Goal: Task Accomplishment & Management: Manage account settings

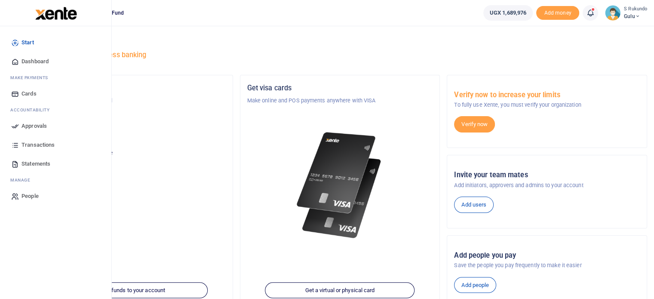
click at [36, 126] on span "Approvals" at bounding box center [33, 126] width 25 height 9
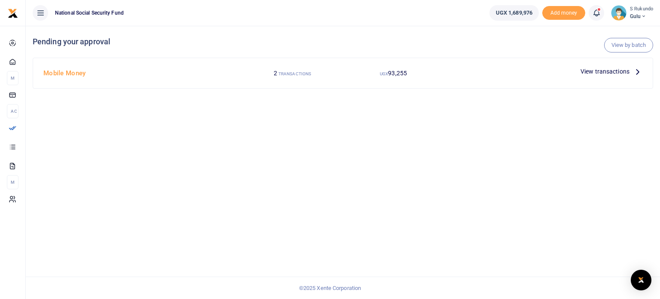
click at [635, 75] on icon at bounding box center [637, 71] width 9 height 9
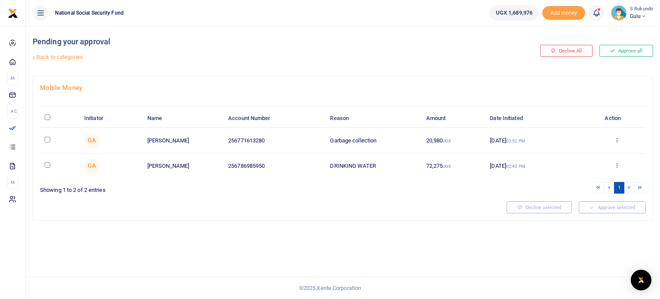
click at [45, 117] on input "\a \a : activate to sort column descending" at bounding box center [48, 117] width 6 height 6
checkbox input "true"
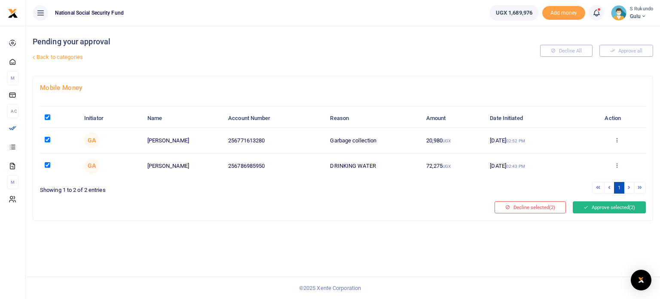
click at [603, 206] on button "Approve selected (2)" at bounding box center [609, 207] width 73 height 12
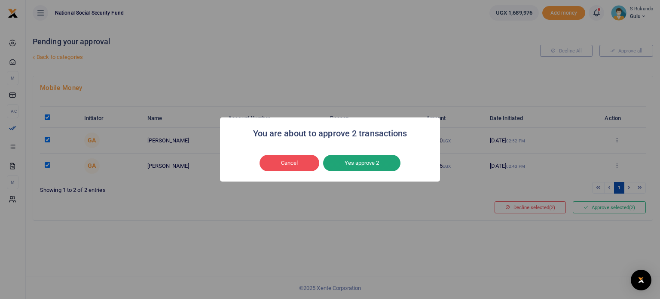
click at [360, 163] on button "Yes approve 2" at bounding box center [361, 163] width 77 height 16
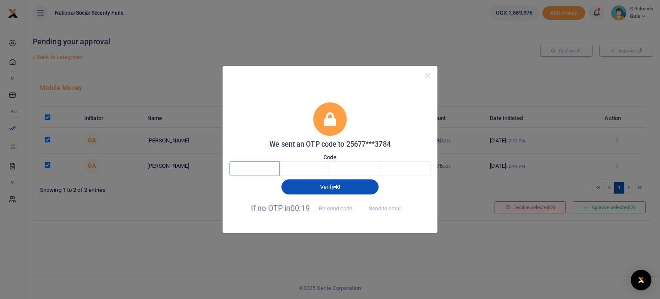
click at [272, 163] on input "text" at bounding box center [255, 168] width 50 height 15
type input "6"
type input "3"
type input "8"
type input "3"
